Goal: Complete application form: Complete application form

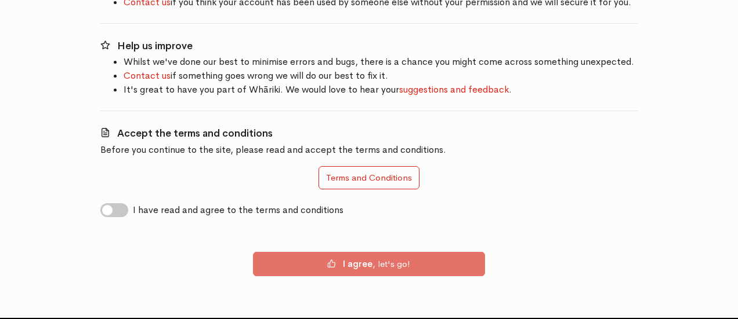
scroll to position [232, 0]
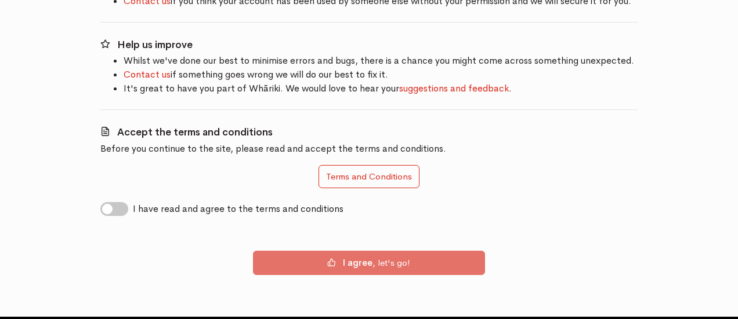
click at [133, 205] on label "I have read and agree to the terms and conditions" at bounding box center [238, 209] width 210 height 14
click at [110, 205] on input "I have read and agree to the terms and conditions" at bounding box center [104, 207] width 9 height 11
checkbox input "true"
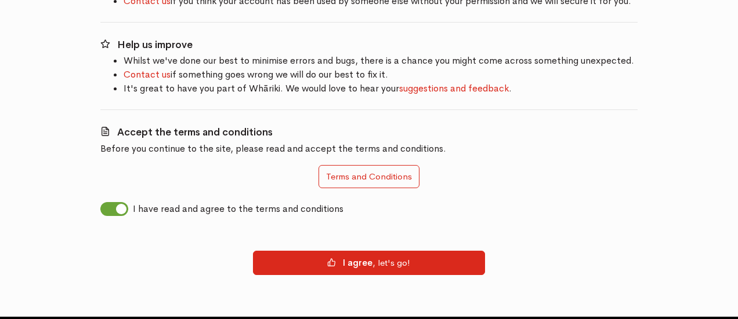
click at [377, 275] on div "I agree , let's go!" at bounding box center [368, 263] width 537 height 52
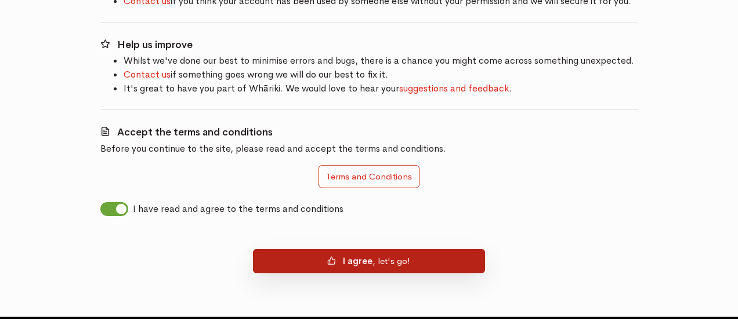
click at [386, 265] on button "I agree , let's go!" at bounding box center [369, 261] width 232 height 24
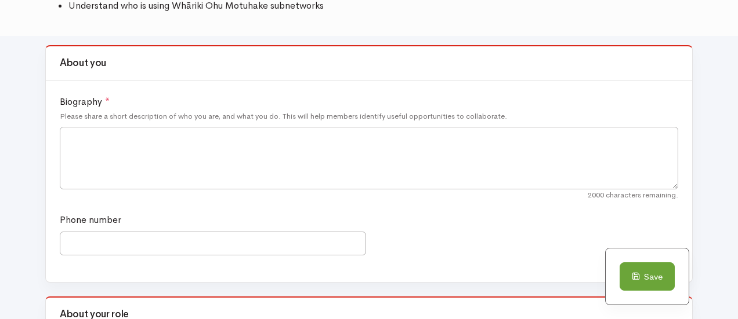
scroll to position [232, 0]
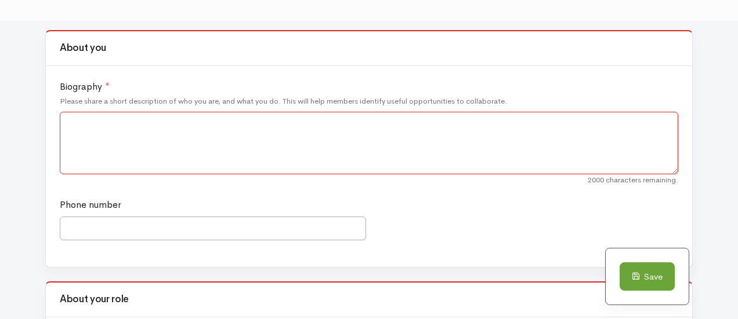
click at [121, 130] on textarea "Biography *" at bounding box center [369, 143] width 618 height 63
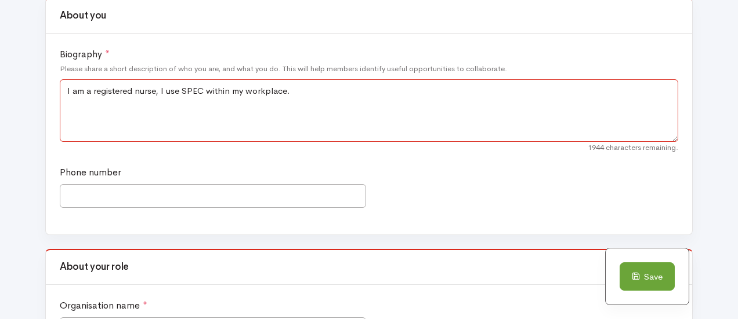
scroll to position [290, 0]
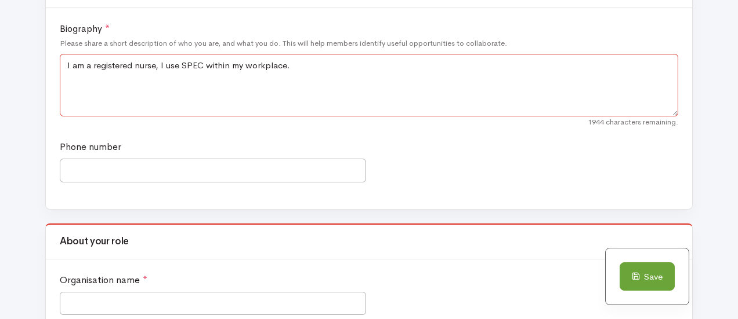
type textarea "I am a registered nurse, I use SPEC within my workplace."
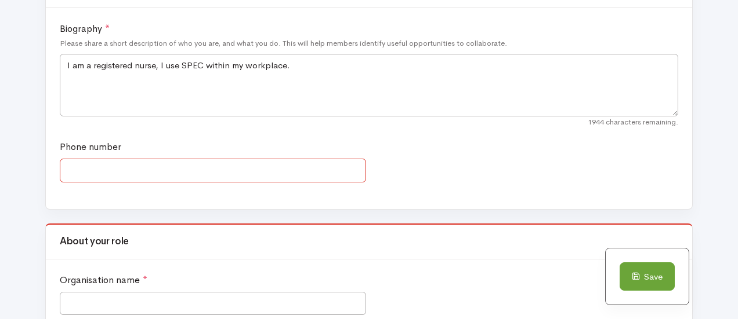
click at [219, 164] on input "Phone number" at bounding box center [213, 171] width 306 height 24
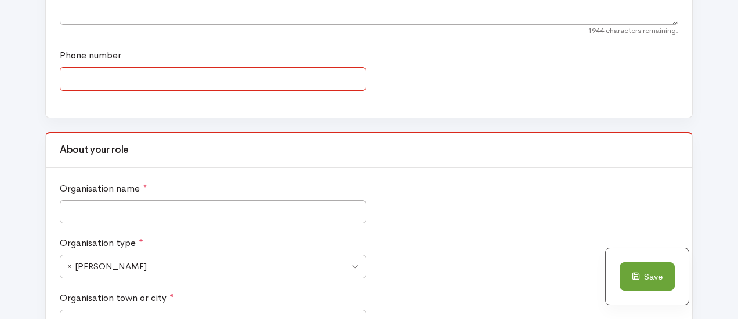
scroll to position [406, 0]
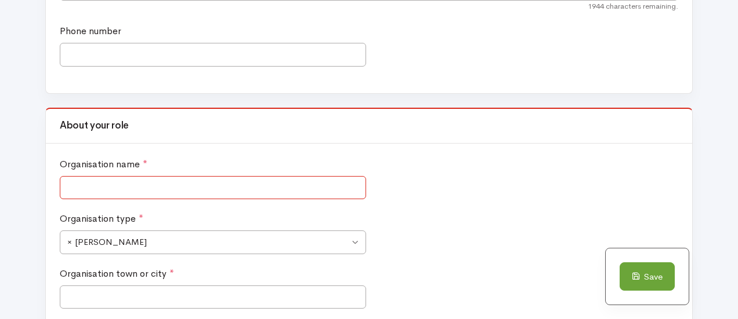
click at [140, 179] on input "Organisation name *" at bounding box center [213, 188] width 306 height 24
type input "t"
type input "Te Whatu Ora"
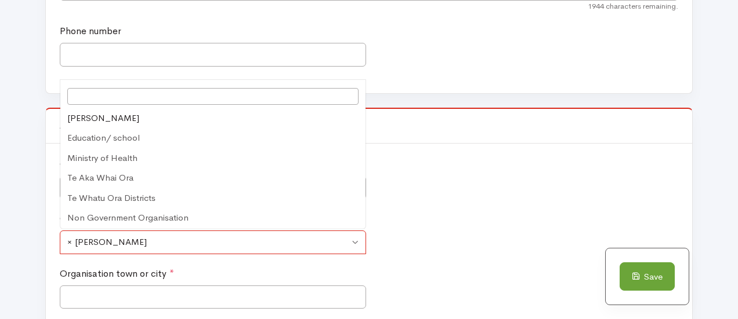
click at [355, 244] on span "× Ara Poutama" at bounding box center [213, 243] width 306 height 24
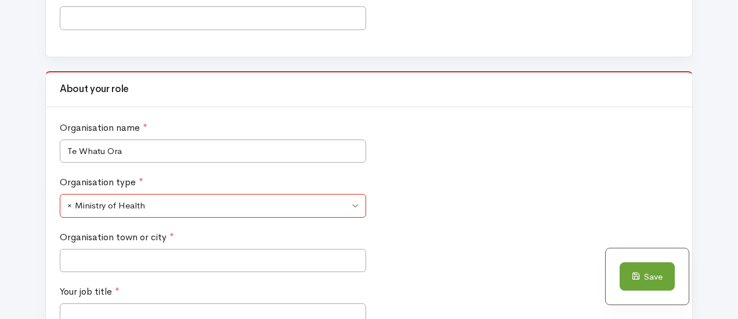
scroll to position [522, 0]
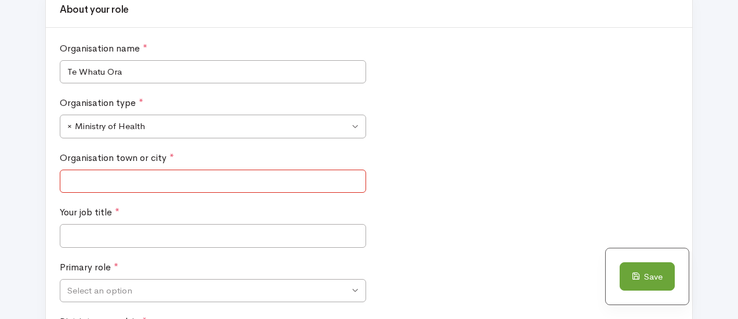
click at [178, 188] on input "Organisation town or city *" at bounding box center [213, 182] width 306 height 24
type input "c"
type input "Otautahi"
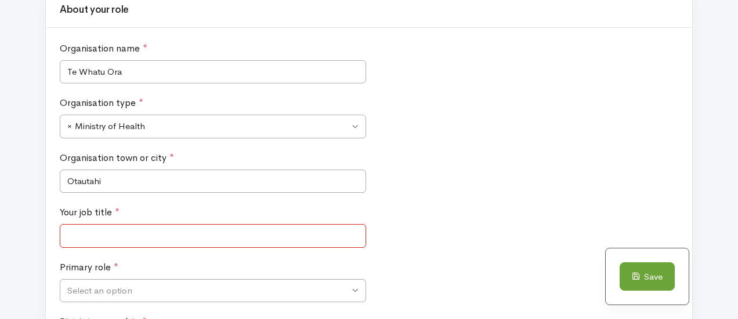
click at [105, 234] on input "Your job title *" at bounding box center [213, 236] width 306 height 24
drag, startPoint x: 79, startPoint y: 179, endPoint x: 267, endPoint y: 237, distance: 197.0
click at [267, 237] on input "Your job title *" at bounding box center [213, 236] width 306 height 24
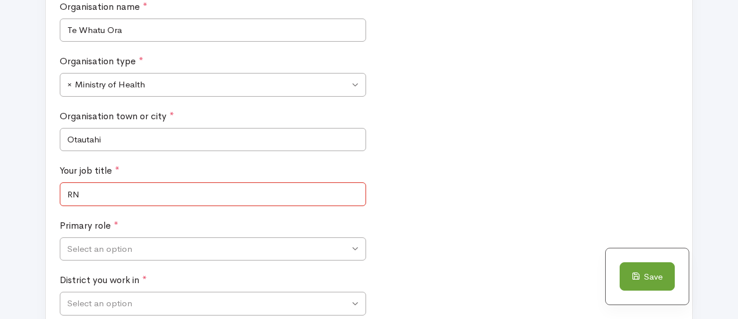
scroll to position [638, 0]
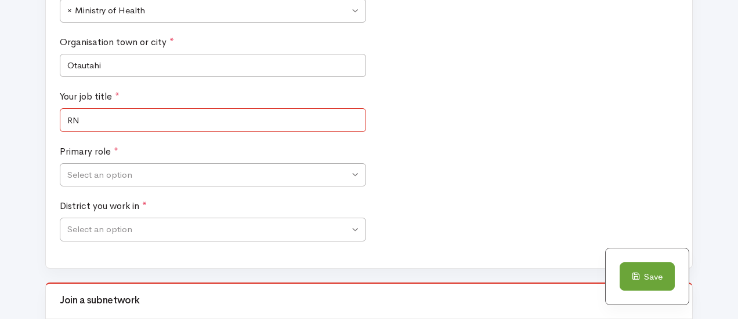
type input "RN"
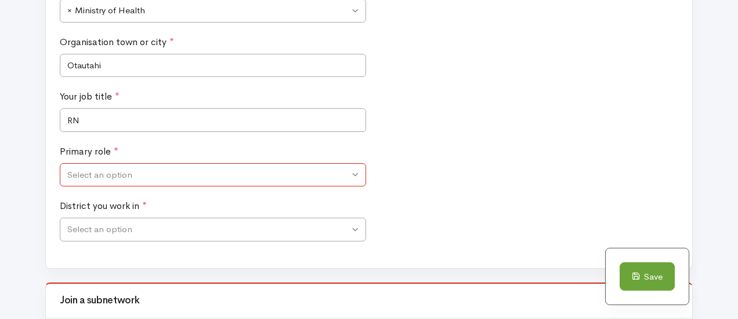
click at [356, 173] on span "Select an option" at bounding box center [213, 176] width 306 height 24
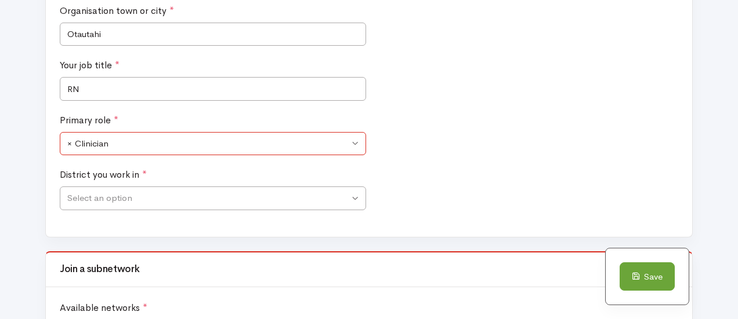
scroll to position [696, 0]
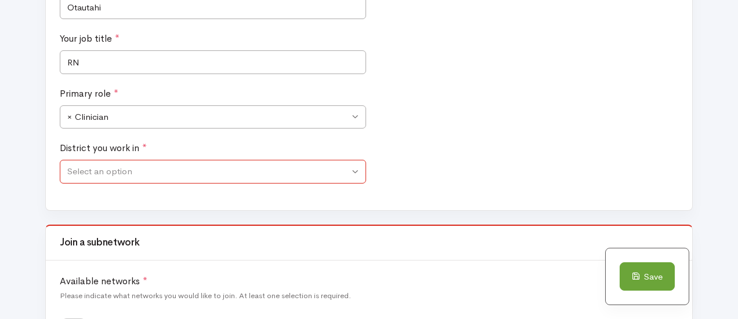
click at [140, 171] on span "Select an option" at bounding box center [208, 171] width 282 height 13
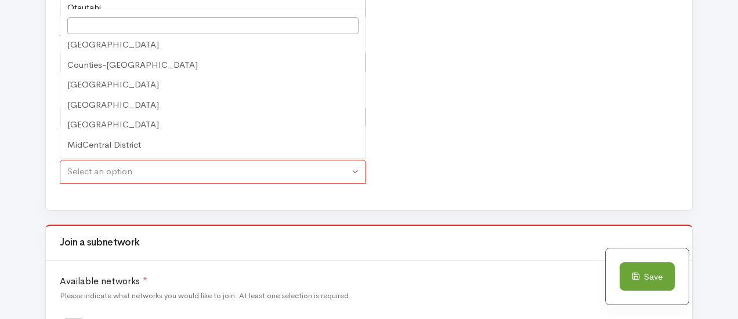
scroll to position [0, 0]
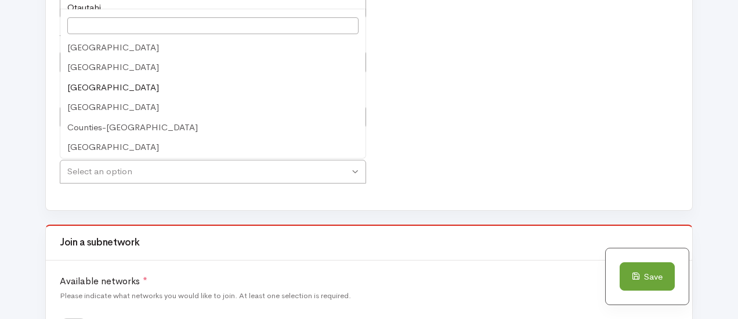
drag, startPoint x: 110, startPoint y: 86, endPoint x: 124, endPoint y: 90, distance: 13.9
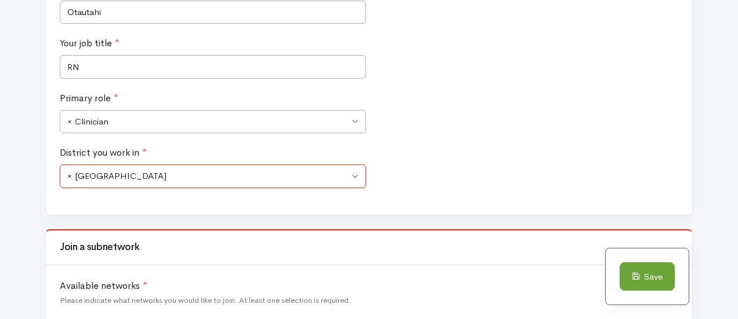
scroll to position [638, 0]
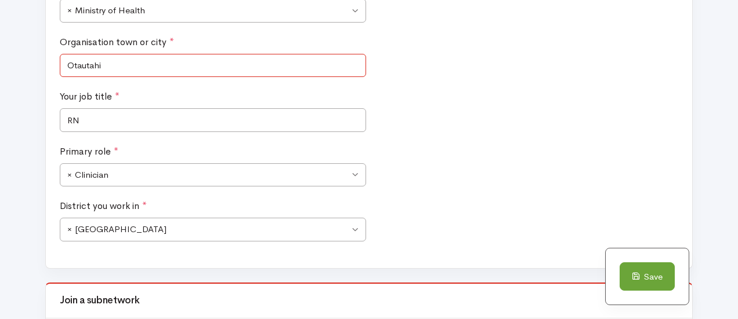
drag, startPoint x: 121, startPoint y: 66, endPoint x: 80, endPoint y: 67, distance: 41.2
click at [87, 67] on input "Otautahi" at bounding box center [213, 66] width 306 height 24
click at [123, 73] on input "Otautahi" at bounding box center [213, 66] width 306 height 24
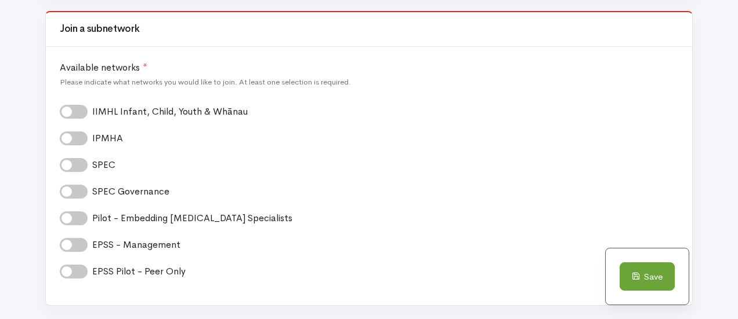
scroll to position [928, 0]
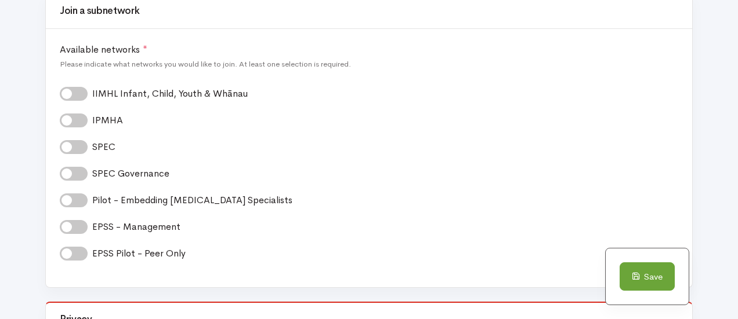
click at [82, 153] on div "SPEC *" at bounding box center [369, 147] width 618 height 14
click at [92, 150] on label "SPEC *" at bounding box center [107, 147] width 31 height 14
click at [69, 150] on input "SPEC *" at bounding box center [64, 145] width 9 height 11
checkbox input "true"
click at [92, 171] on label "SPEC Governance *" at bounding box center [134, 174] width 85 height 14
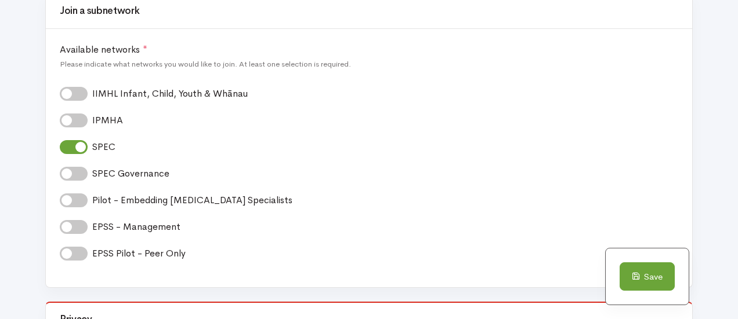
click at [69, 171] on input "SPEC Governance *" at bounding box center [64, 172] width 9 height 11
checkbox input "true"
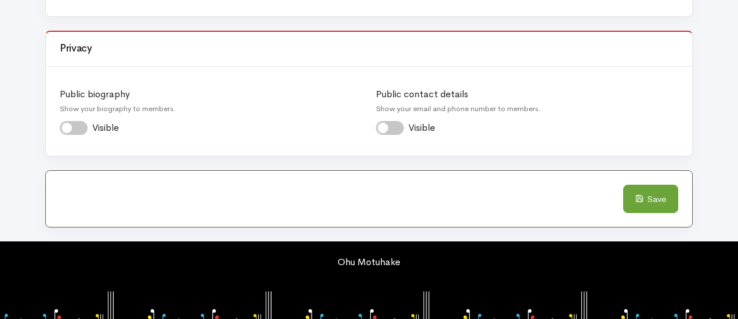
scroll to position [1217, 0]
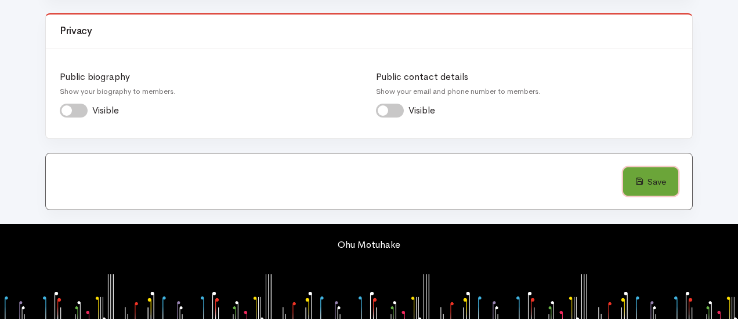
click at [645, 175] on button "Save" at bounding box center [650, 182] width 55 height 29
click at [660, 183] on button "Save" at bounding box center [650, 182] width 55 height 29
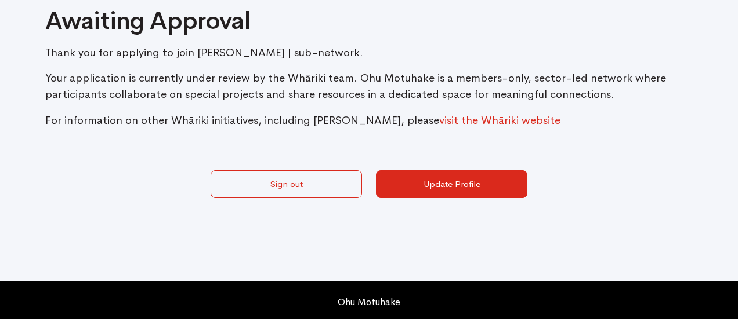
scroll to position [106, 0]
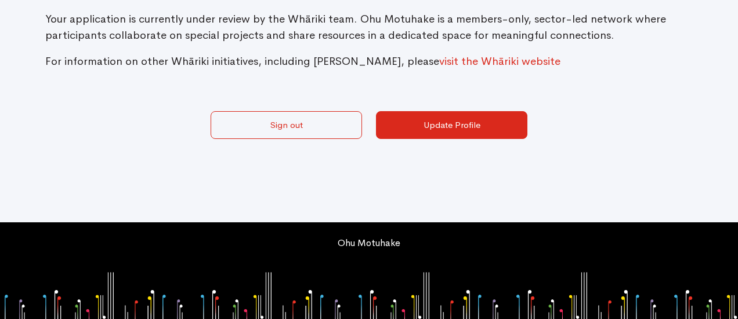
click at [313, 204] on div "Awaiting Approval Thank you for applying to join [PERSON_NAME] | sub-network. Y…" at bounding box center [368, 78] width 661 height 288
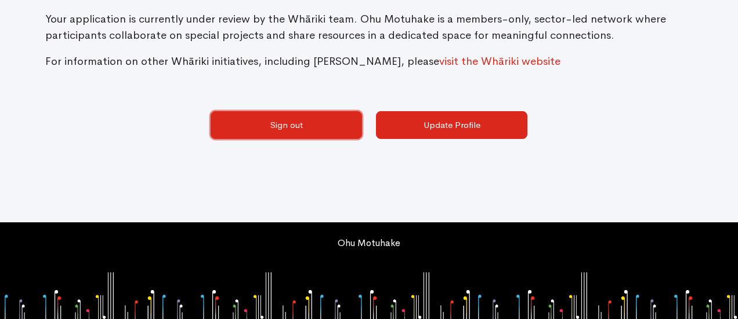
click at [282, 128] on link "Sign out" at bounding box center [285, 125] width 151 height 28
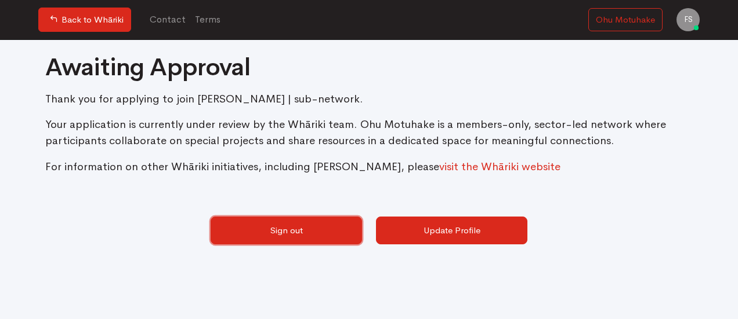
click at [331, 233] on link "Sign out" at bounding box center [285, 231] width 151 height 28
